Goal: Obtain resource: Download file/media

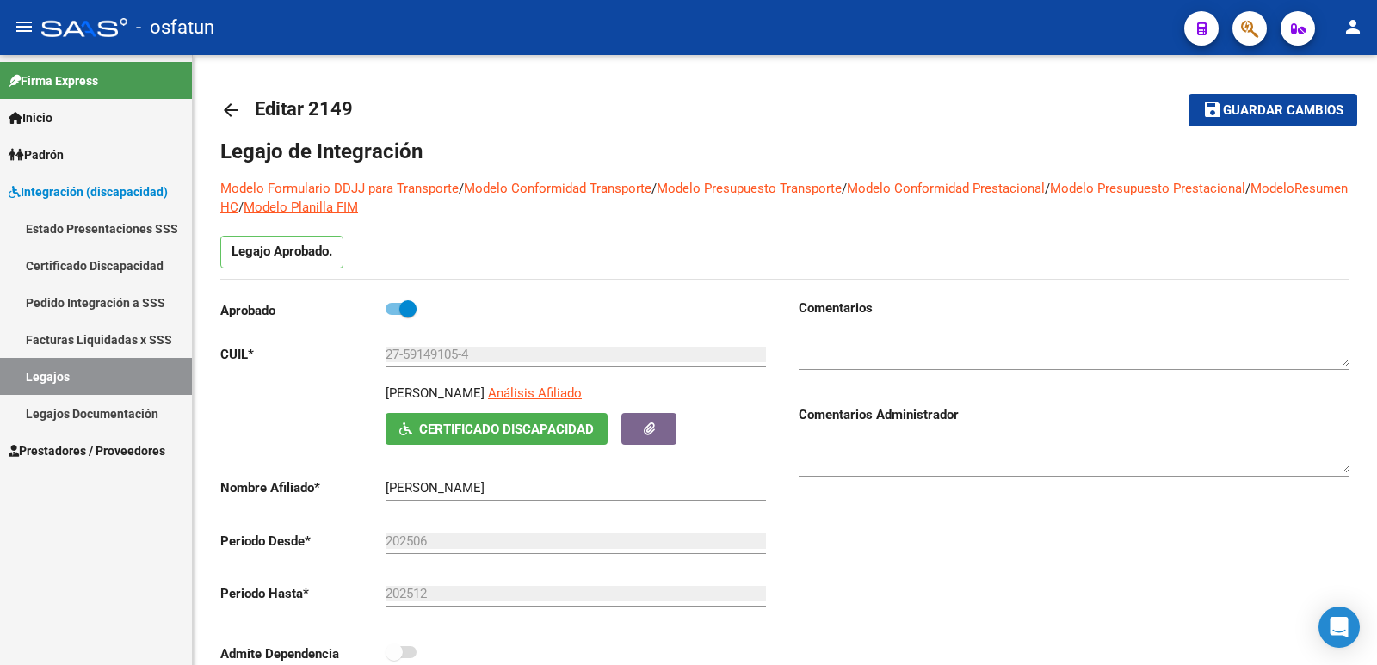
scroll to position [103, 0]
click at [70, 456] on span "Prestadores / Proveedores" at bounding box center [87, 451] width 157 height 19
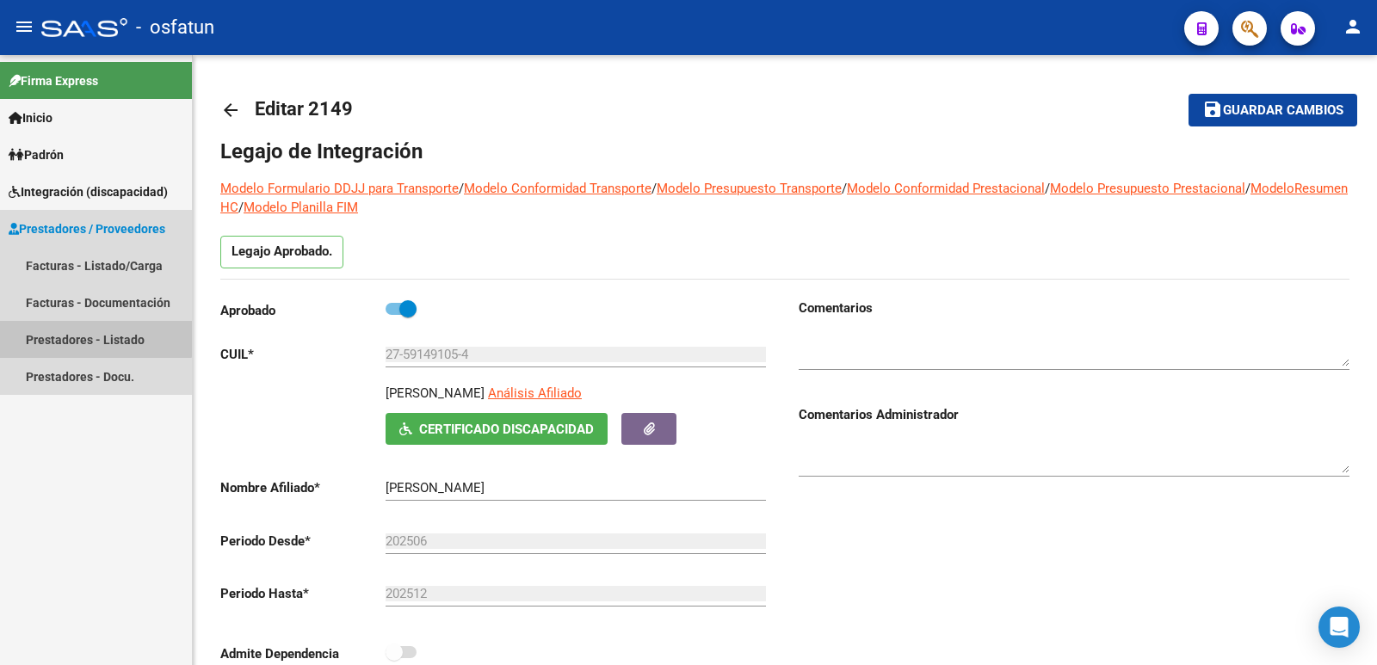
click at [82, 333] on link "Prestadores - Listado" at bounding box center [96, 339] width 192 height 37
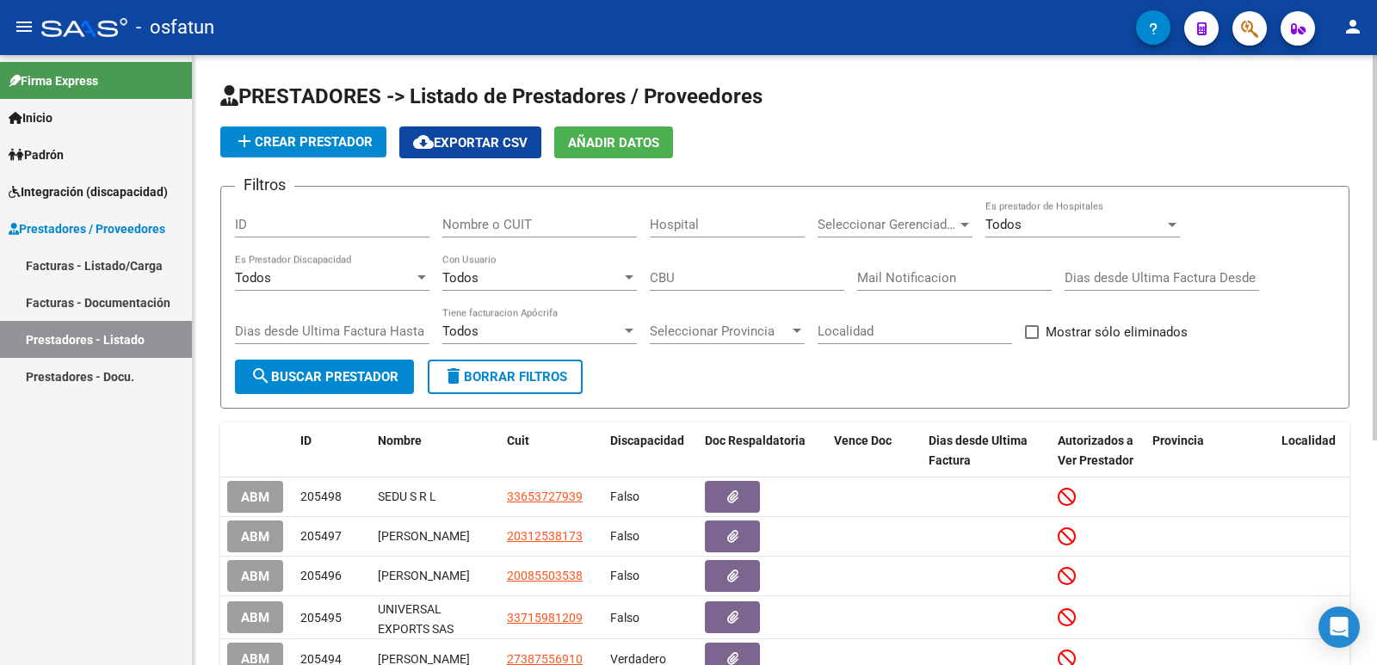
click at [462, 228] on input "Nombre o CUIT" at bounding box center [539, 224] width 195 height 15
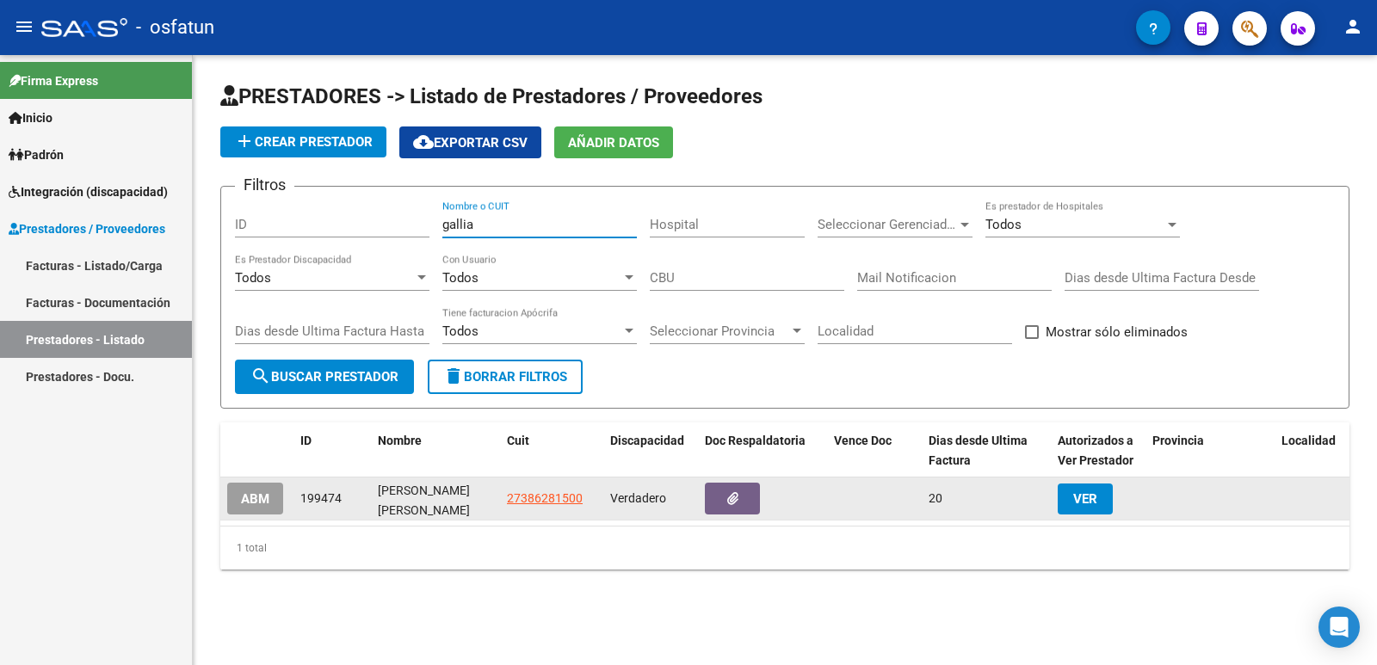
type input "gallia"
click at [237, 498] on button "ABM" at bounding box center [255, 499] width 56 height 32
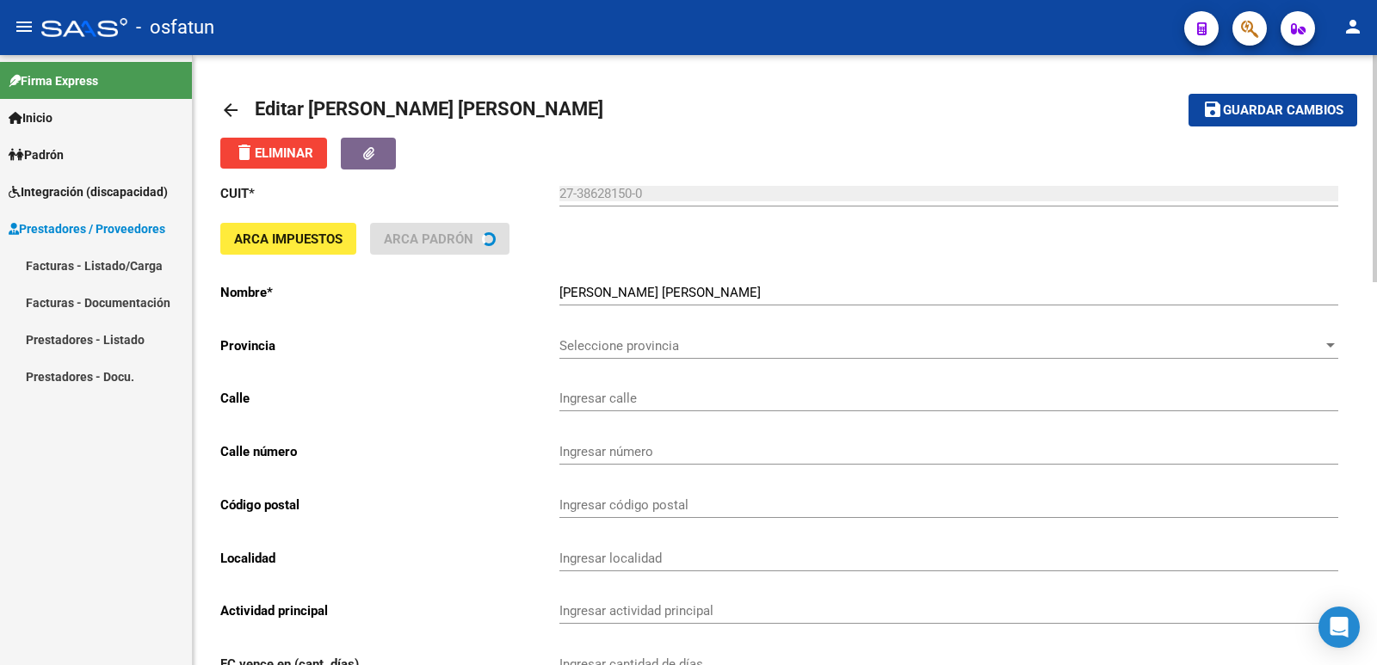
type input "BARRIO LOS PINOS CASA"
type input "83"
type input "4700"
type input "[GEOGRAPHIC_DATA][PERSON_NAME]"
type input "960990"
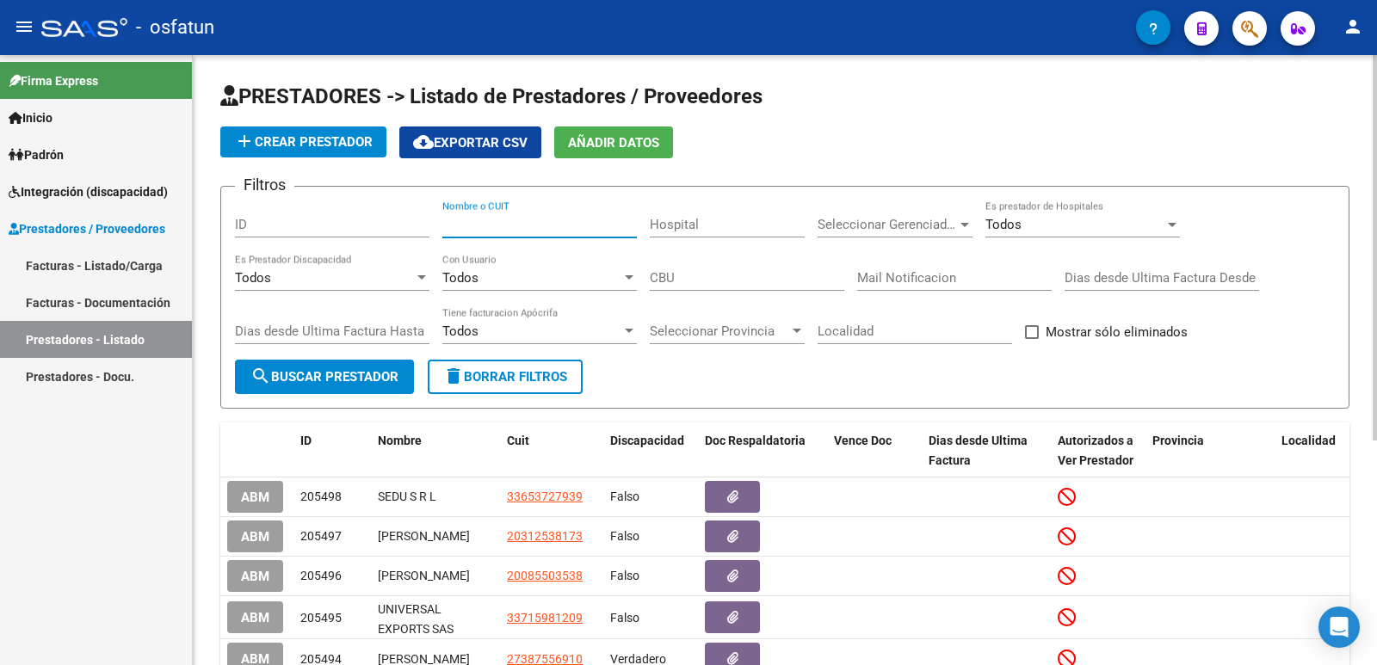
click at [516, 223] on input "Nombre o CUIT" at bounding box center [539, 224] width 195 height 15
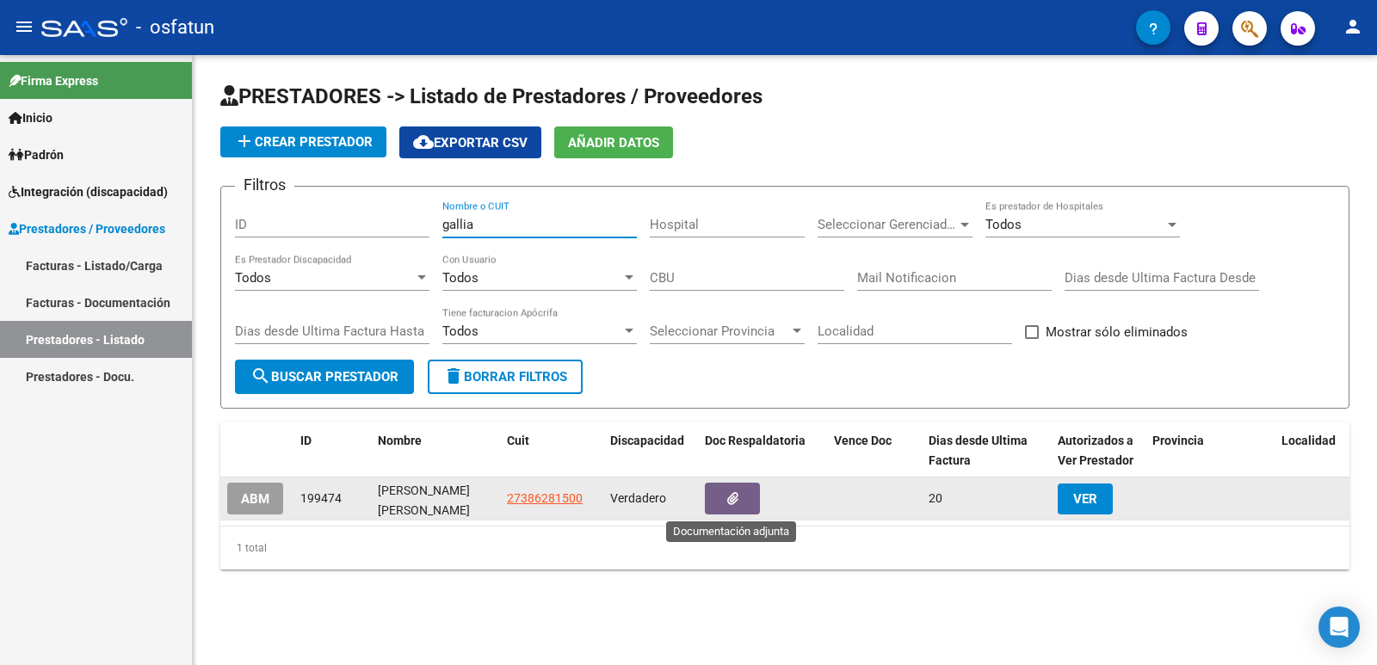
type input "gallia"
click at [736, 497] on icon "button" at bounding box center [732, 498] width 11 height 13
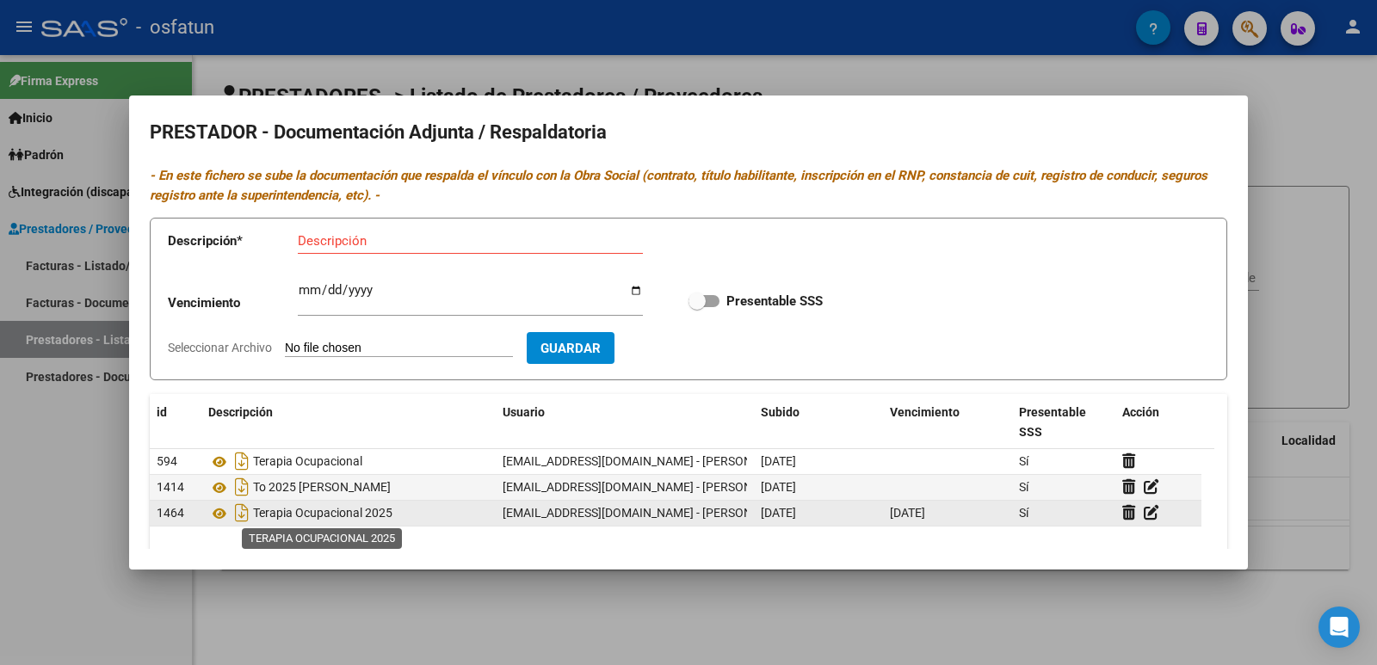
click at [305, 516] on span "Terapia Ocupacional 2025" at bounding box center [322, 514] width 139 height 14
click at [220, 512] on icon at bounding box center [219, 514] width 22 height 21
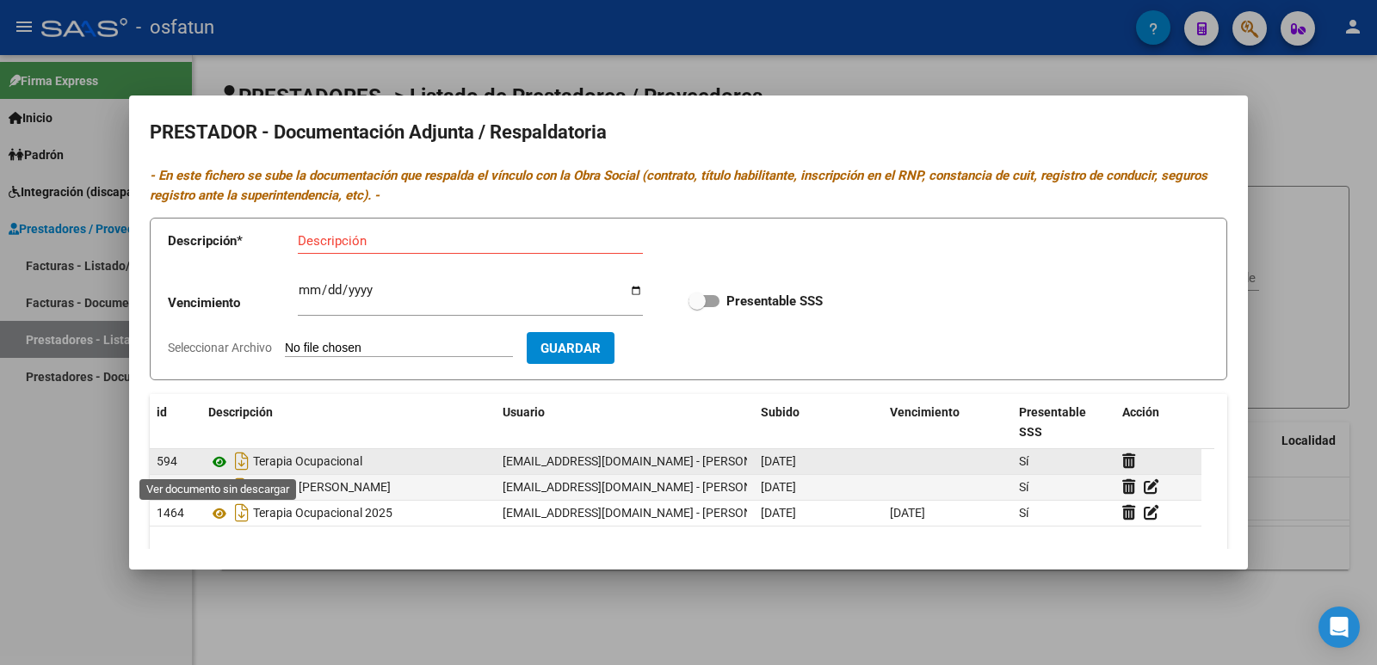
click at [220, 460] on icon at bounding box center [219, 462] width 22 height 21
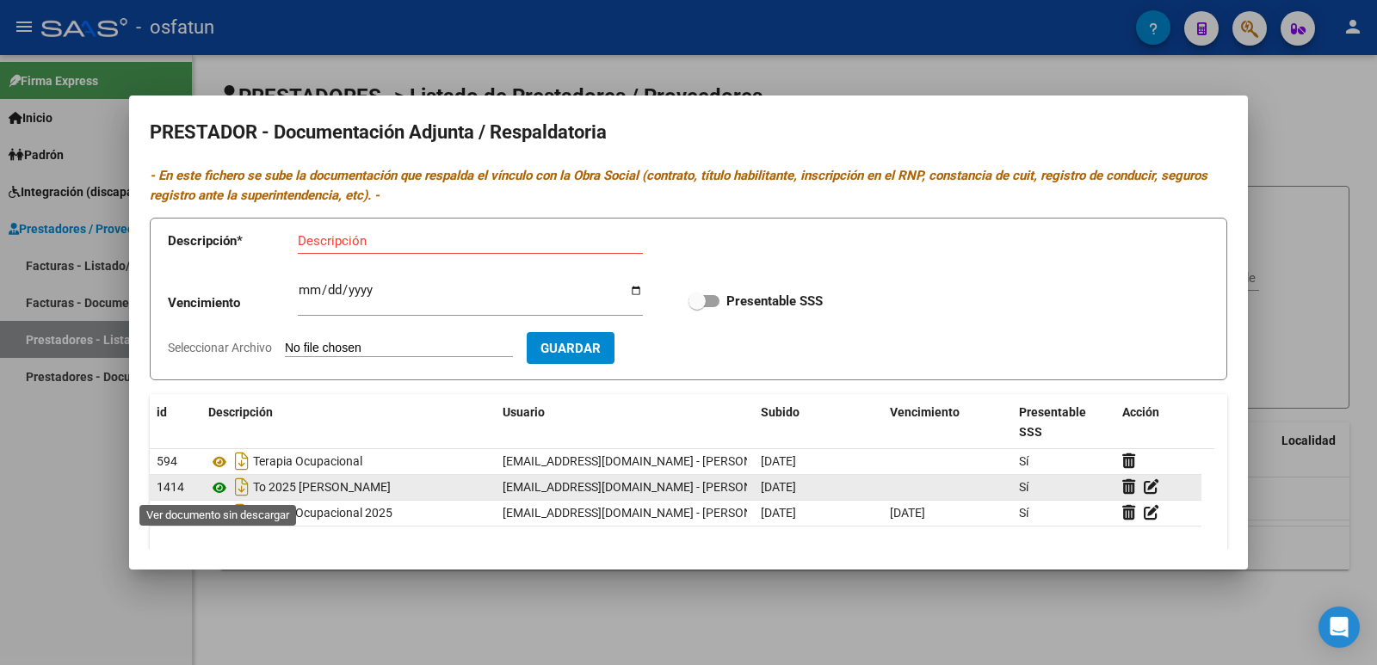
click at [221, 489] on icon at bounding box center [219, 488] width 22 height 21
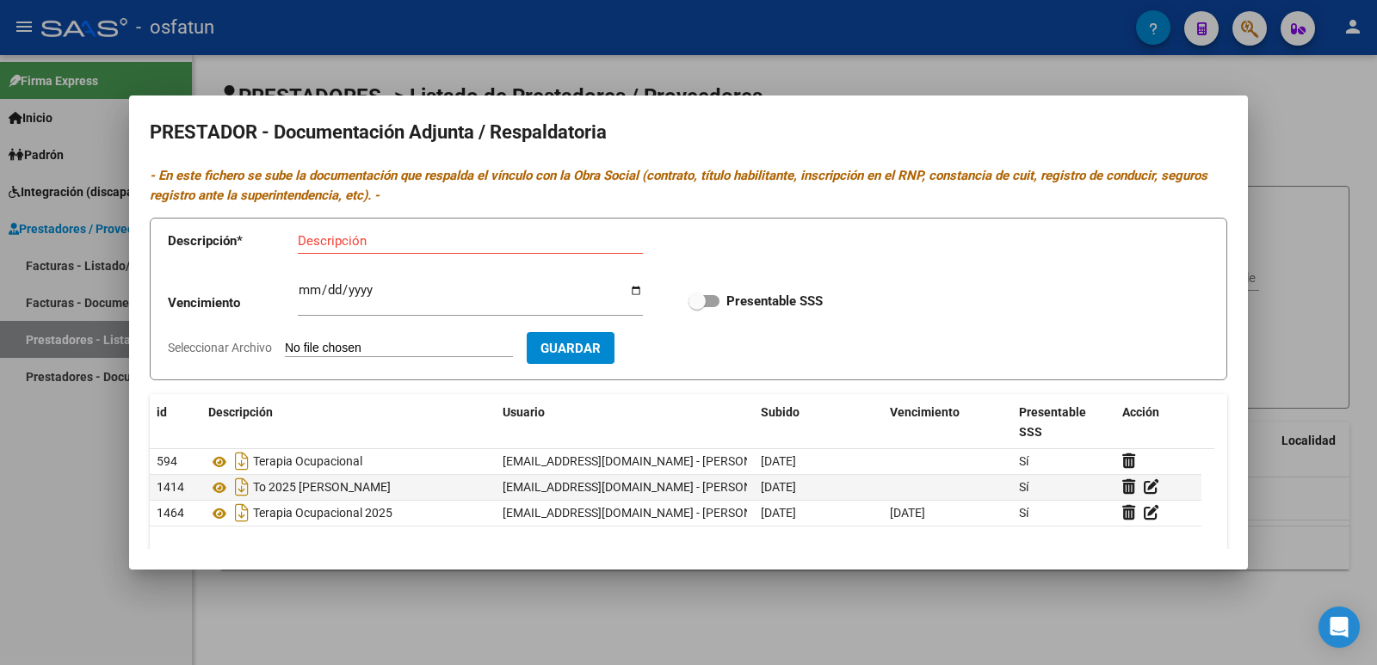
click at [803, 74] on div at bounding box center [688, 332] width 1377 height 665
